Goal: Navigation & Orientation: Go to known website

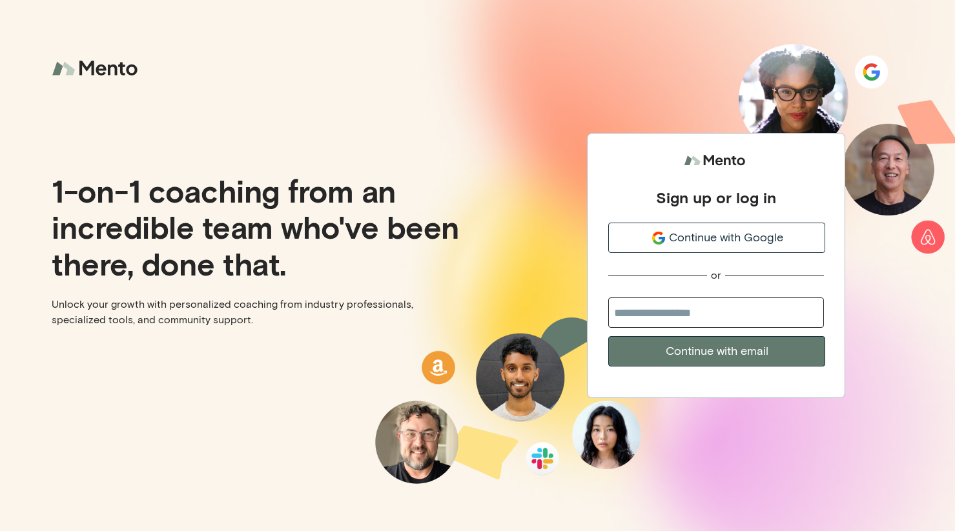
click at [667, 314] on input "email" at bounding box center [716, 313] width 216 height 30
type input "**********"
click at [688, 347] on button "Continue with email" at bounding box center [716, 351] width 217 height 30
